Goal: Information Seeking & Learning: Learn about a topic

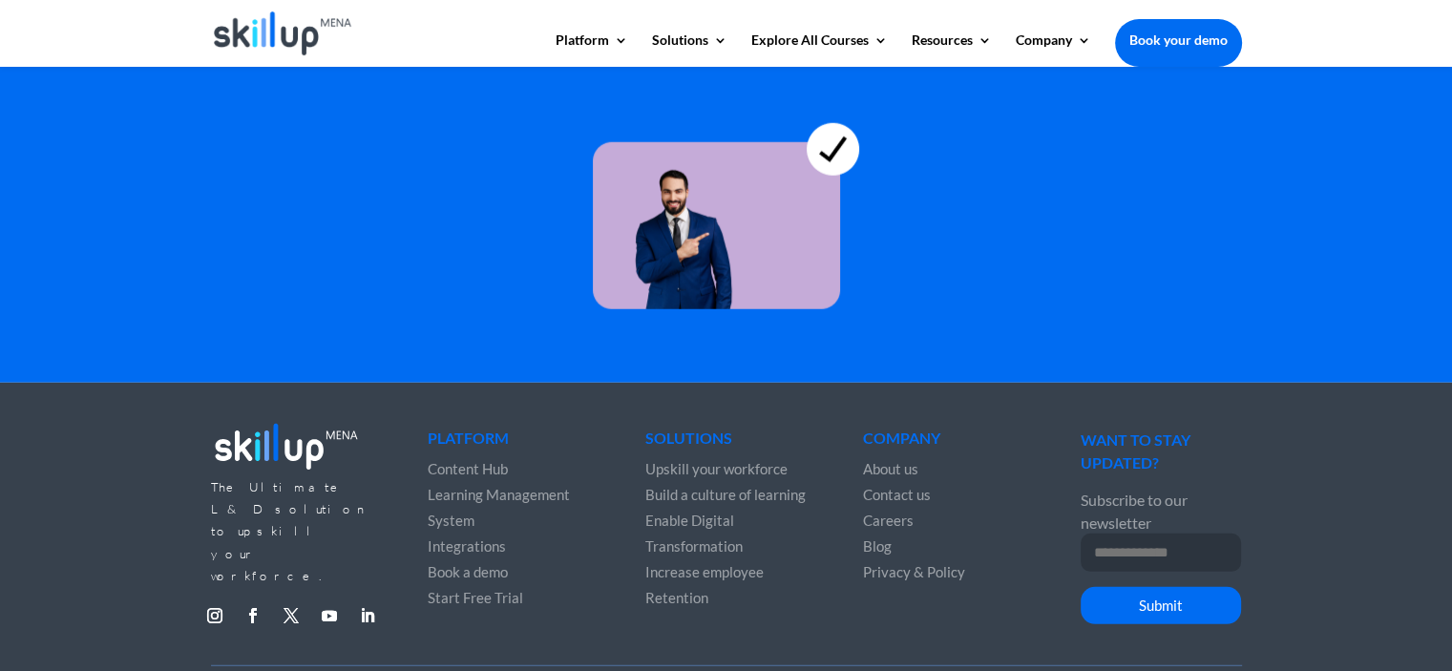
scroll to position [5364, 0]
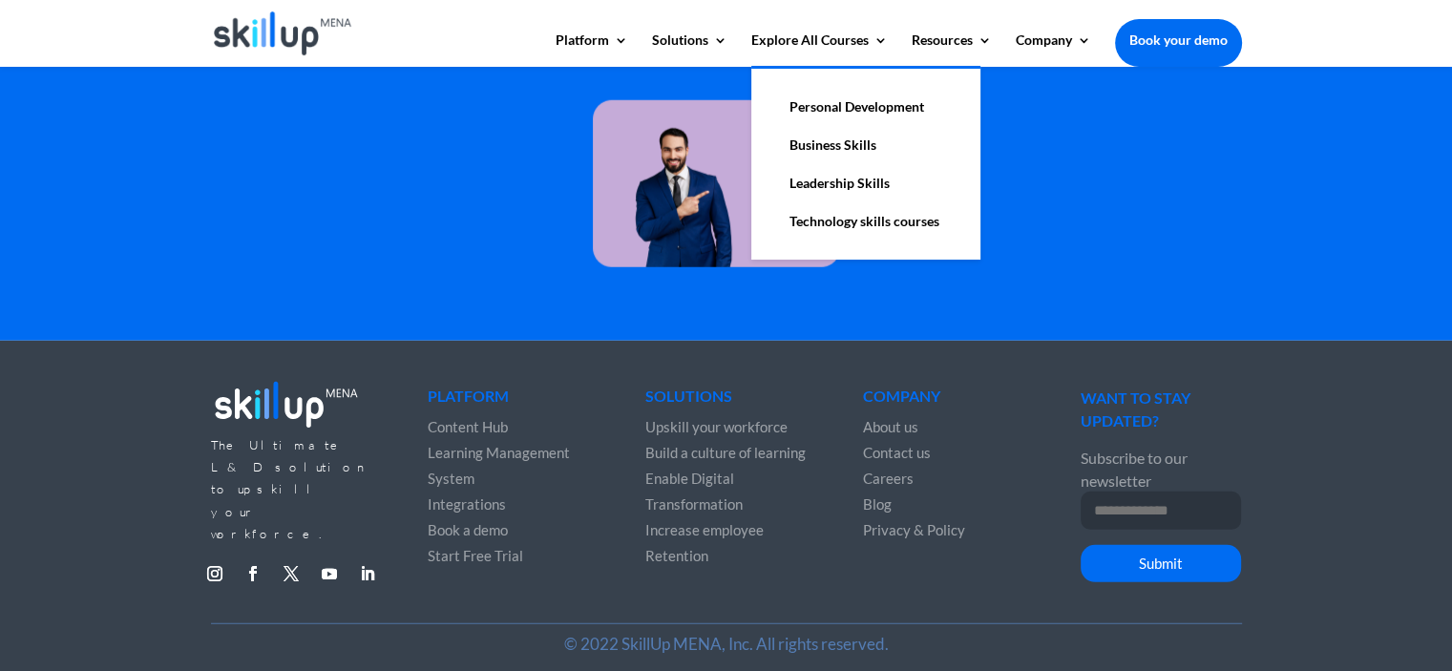
click at [887, 219] on link "Technology skills courses" at bounding box center [865, 221] width 191 height 38
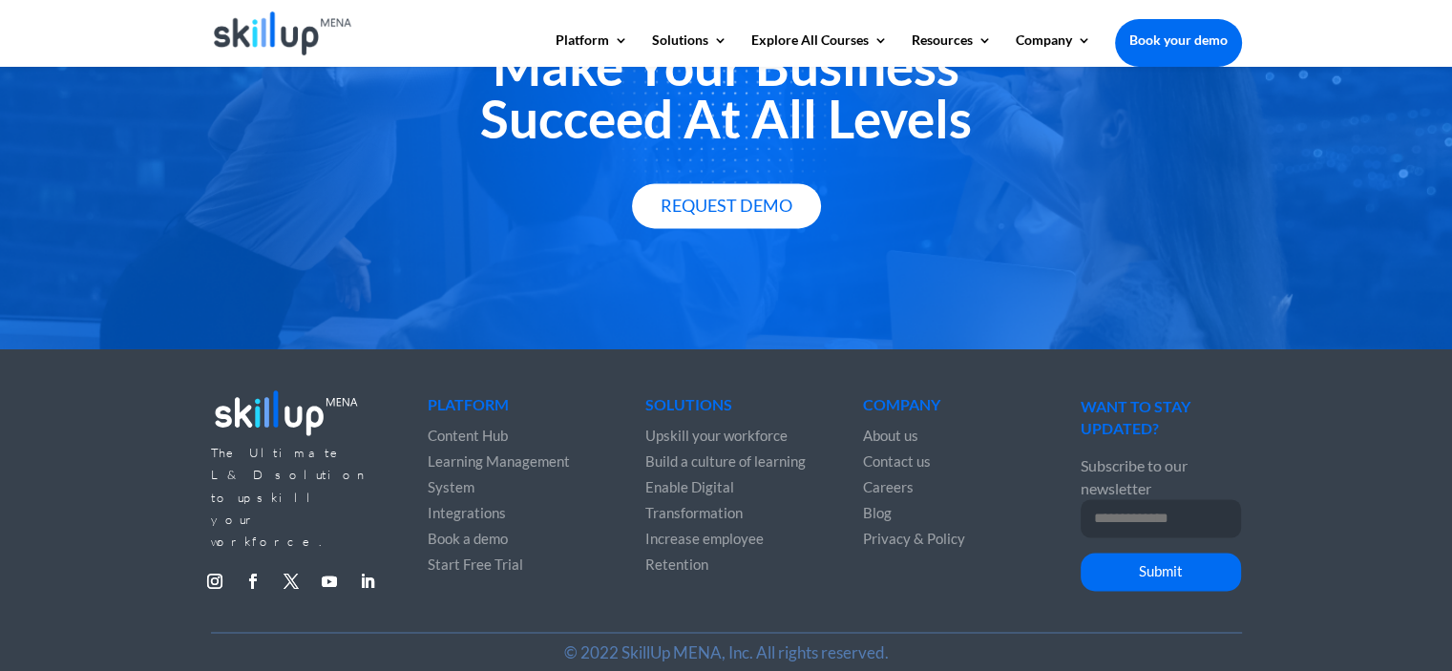
scroll to position [2676, 0]
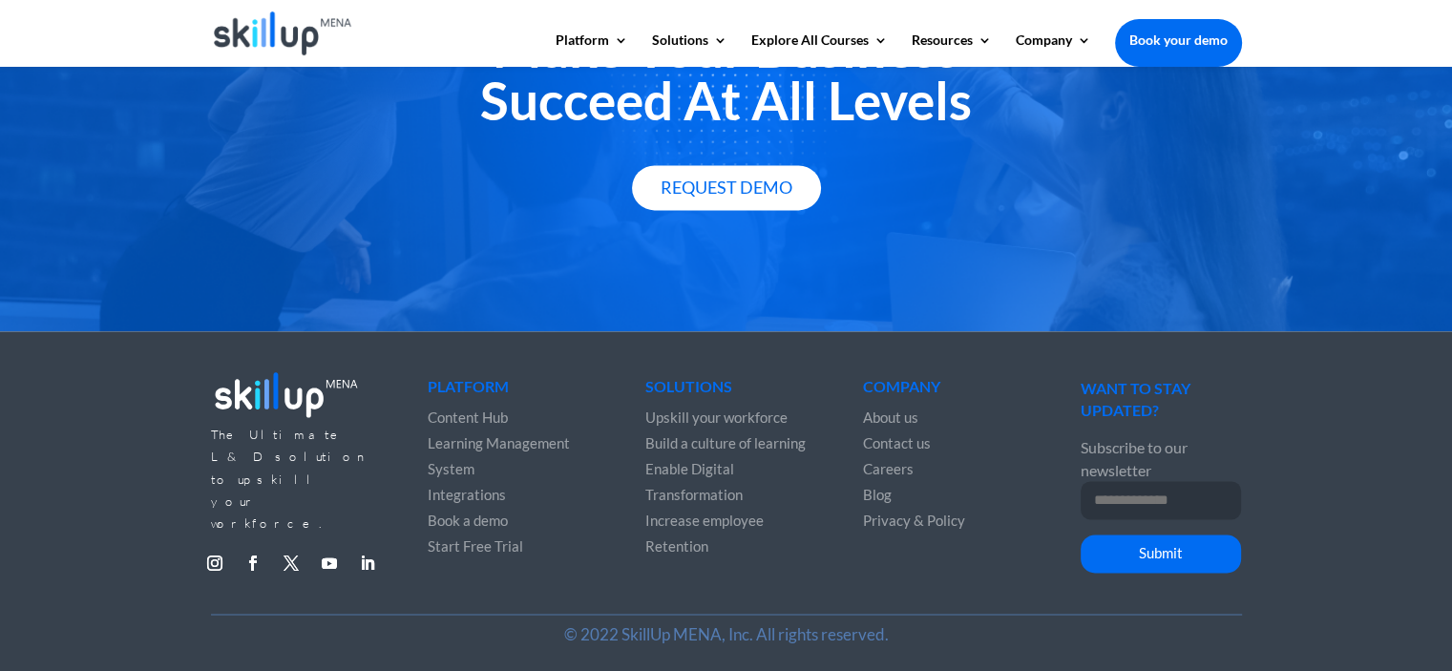
click at [902, 413] on span "About us" at bounding box center [890, 417] width 55 height 17
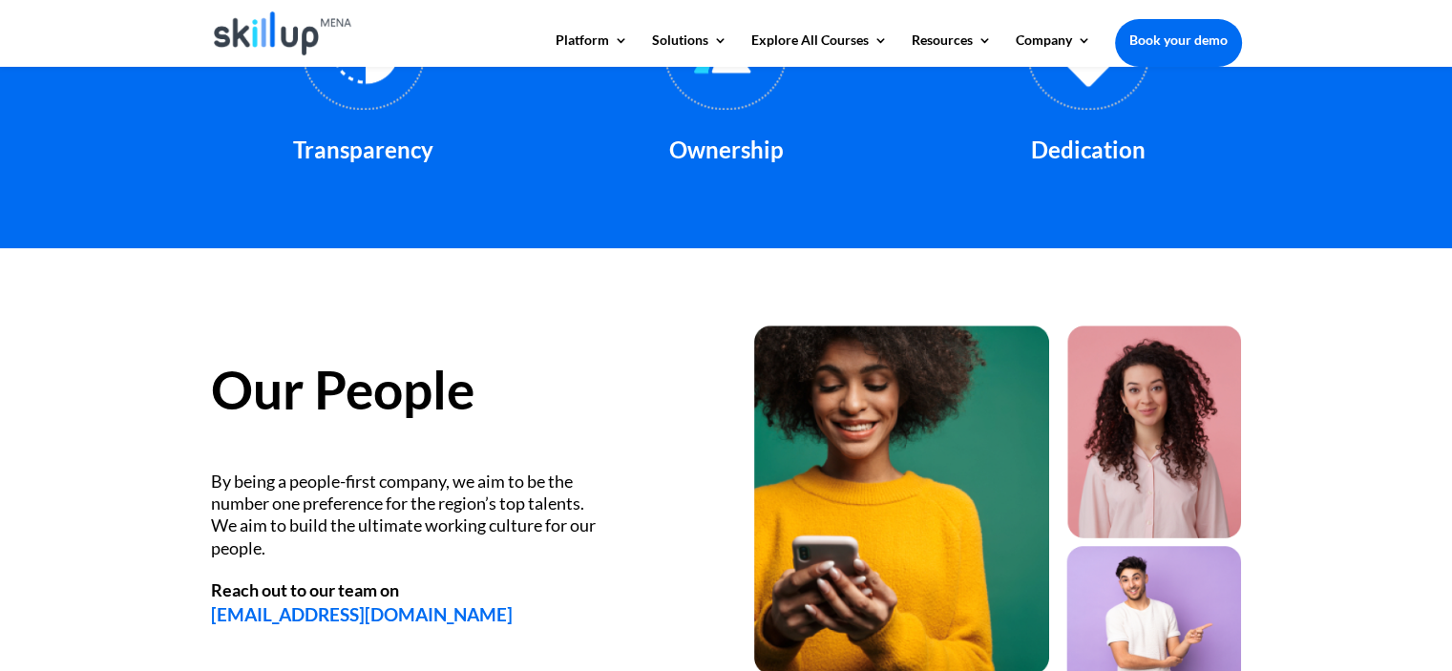
scroll to position [2011, 0]
